Goal: Task Accomplishment & Management: Use online tool/utility

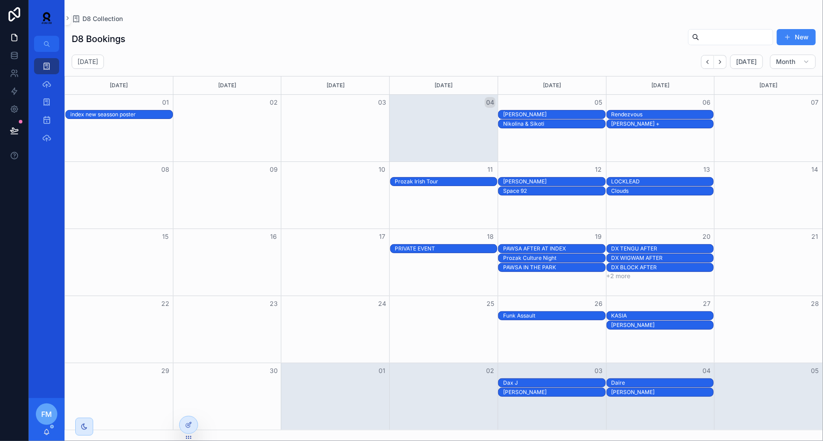
click at [627, 256] on div "DX WIGWAM AFTER" at bounding box center [662, 258] width 102 height 7
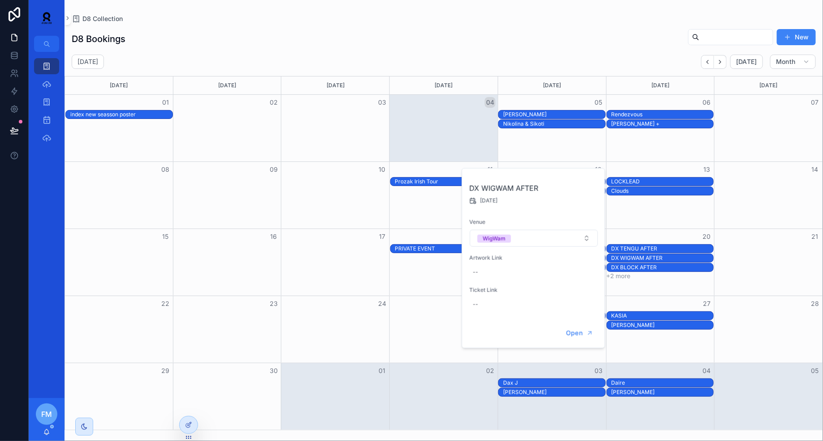
click at [649, 245] on div "DX TENGU AFTER" at bounding box center [662, 248] width 102 height 7
click at [577, 318] on button "Open" at bounding box center [579, 324] width 39 height 15
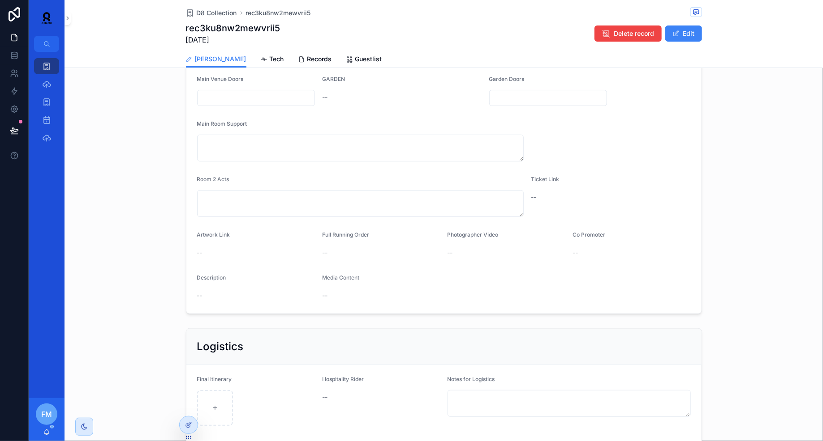
scroll to position [195, 0]
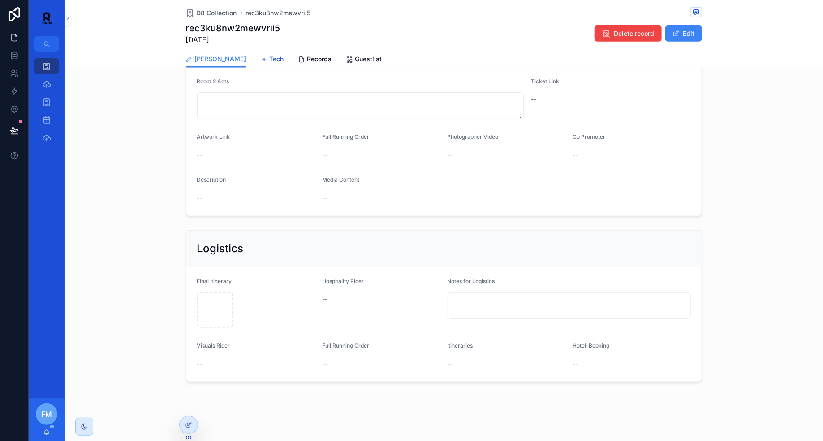
click at [261, 53] on link "Tech" at bounding box center [272, 60] width 23 height 18
